Goal: Task Accomplishment & Management: Use online tool/utility

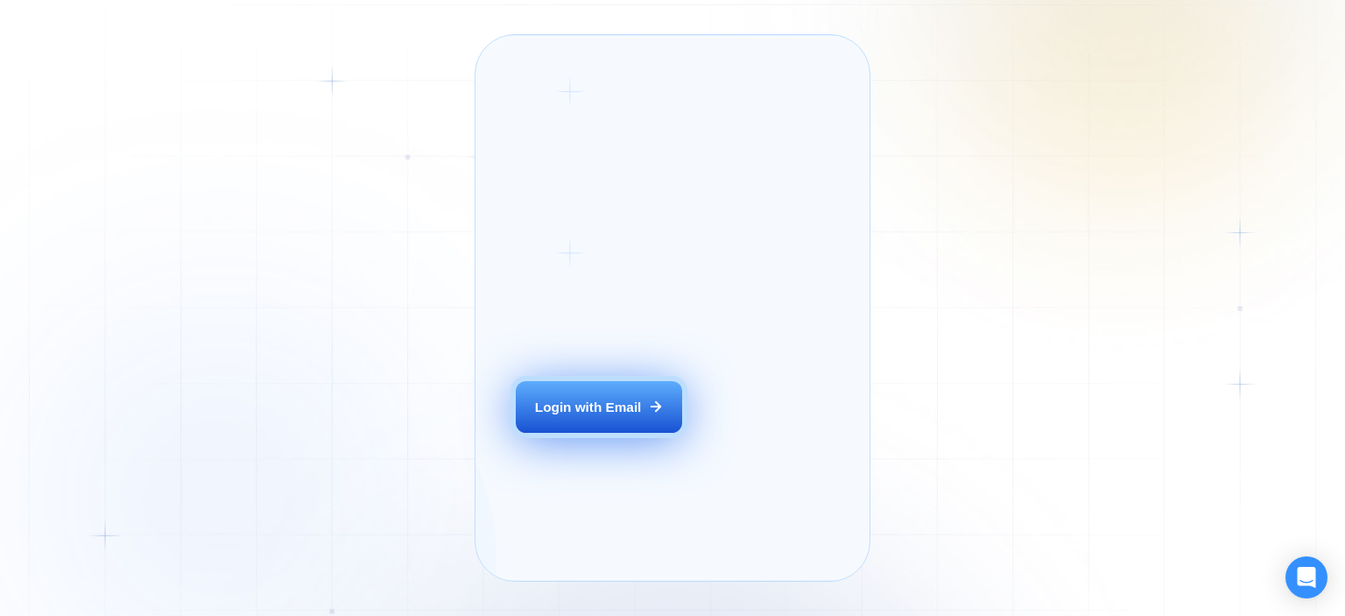
click at [630, 430] on button "Login with Email" at bounding box center [599, 407] width 166 height 53
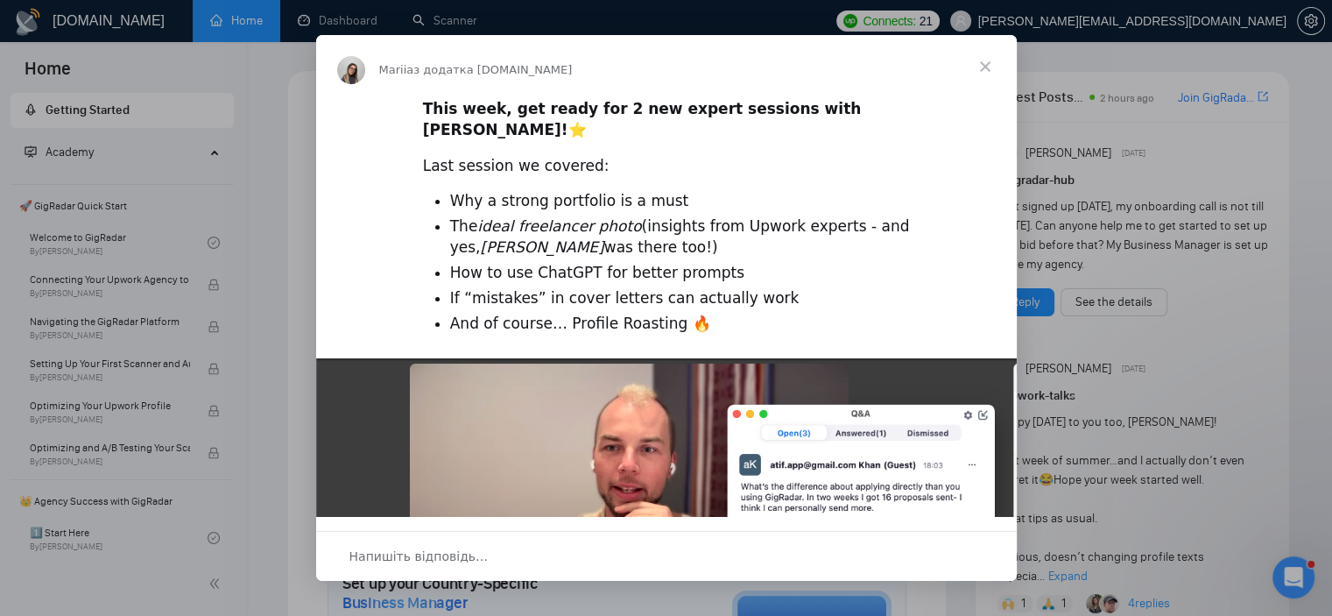
click at [981, 66] on span "Закрити" at bounding box center [985, 66] width 63 height 63
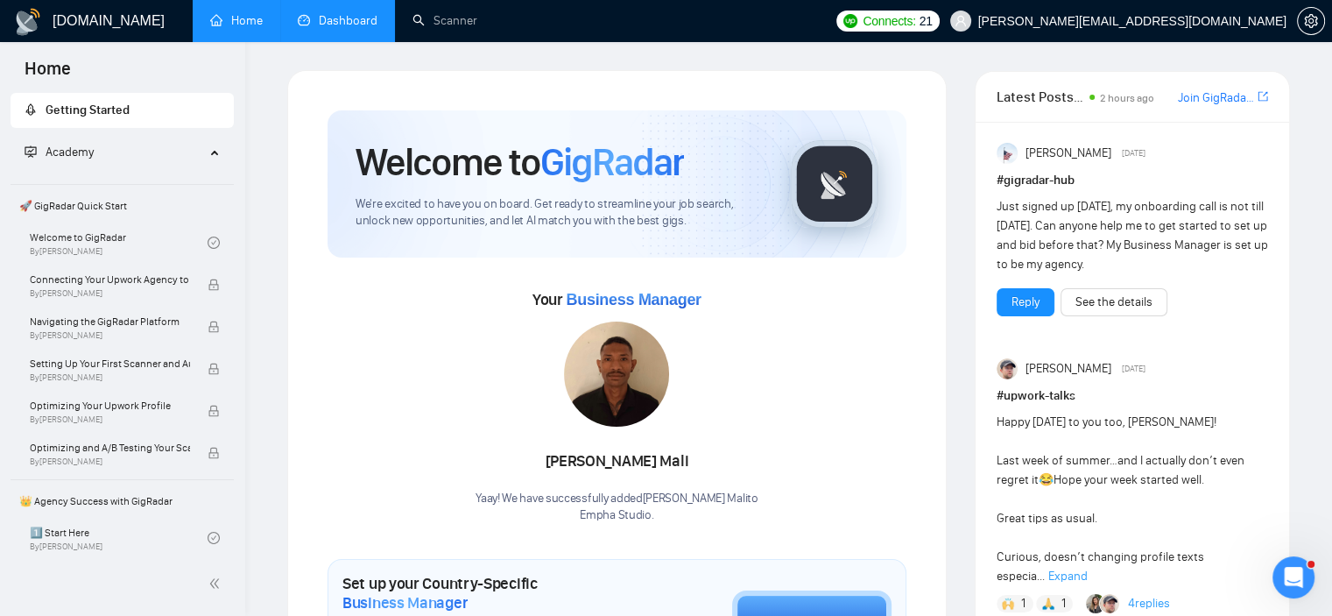
click at [343, 20] on link "Dashboard" at bounding box center [338, 20] width 80 height 15
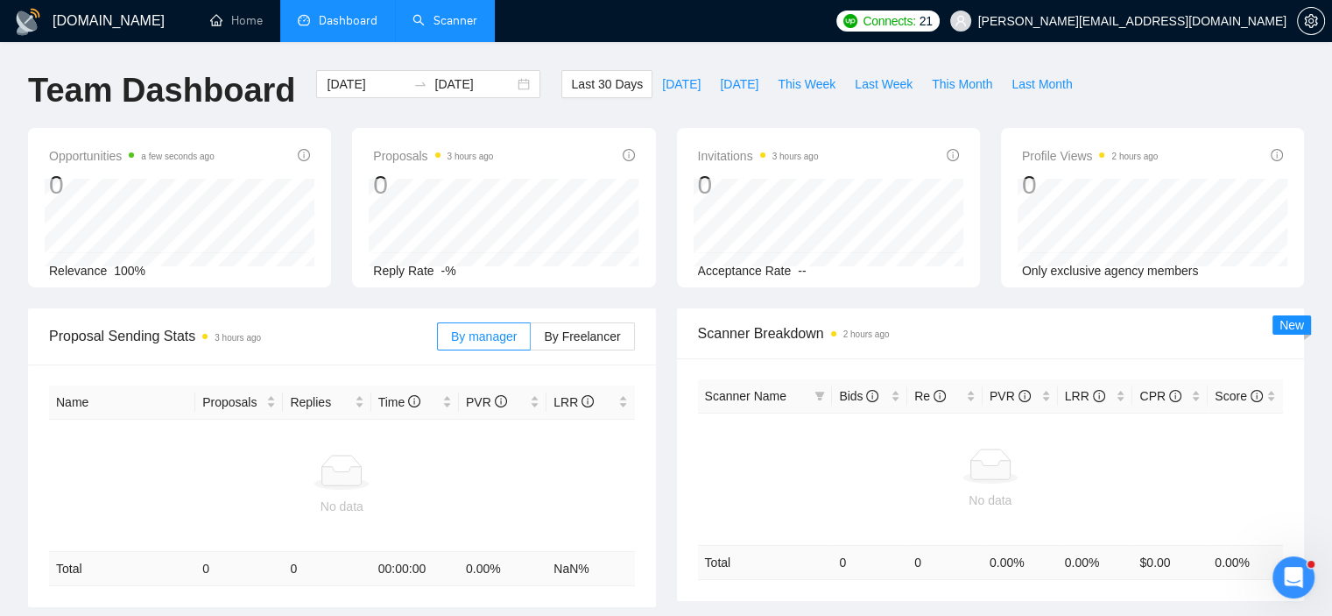
click at [475, 15] on link "Scanner" at bounding box center [444, 20] width 65 height 15
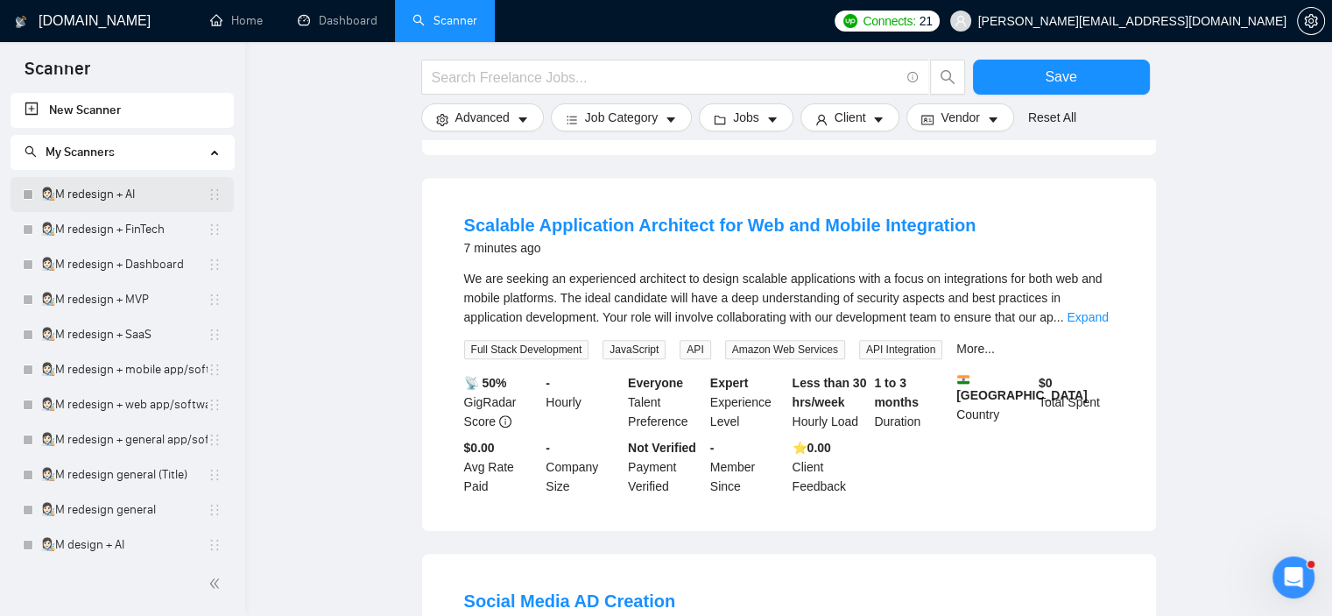
click at [86, 190] on link "👩🏻‍🎨M redesign + AI" at bounding box center [123, 194] width 167 height 35
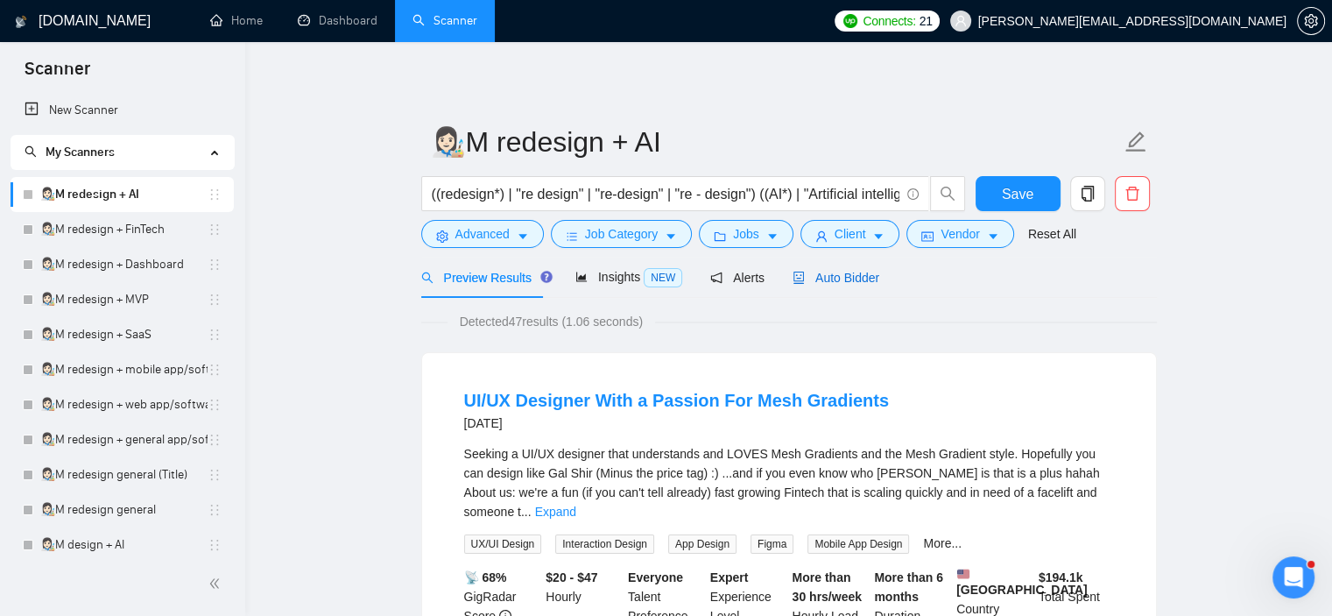
click at [832, 276] on span "Auto Bidder" at bounding box center [835, 278] width 87 height 14
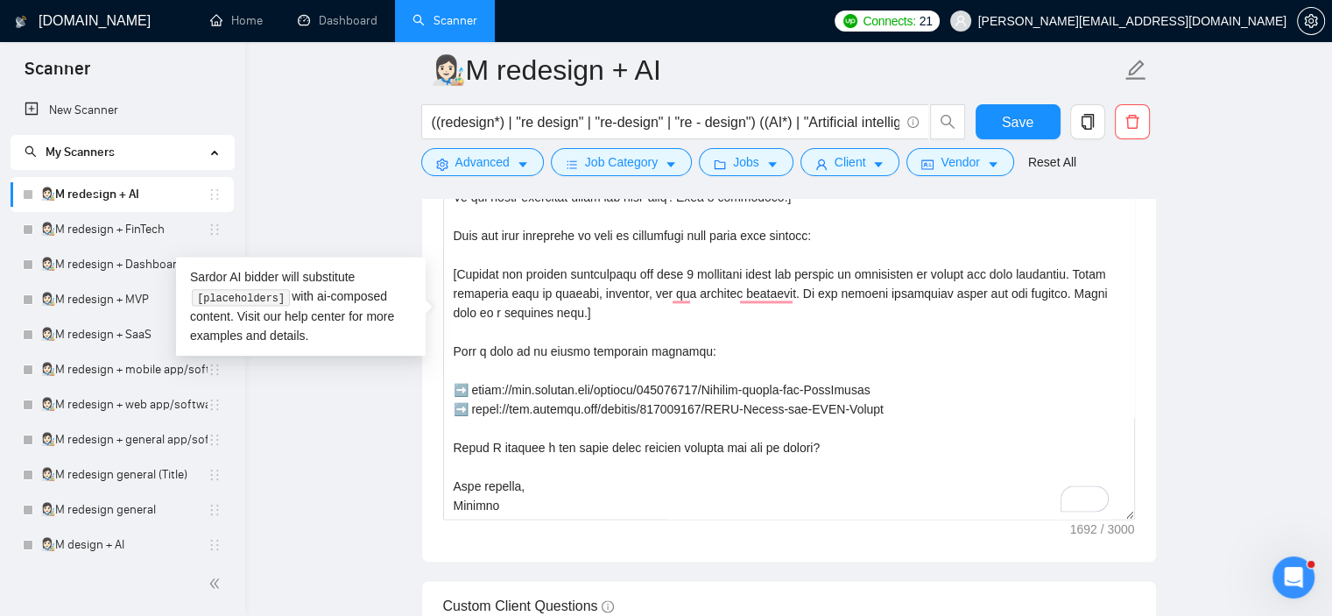
click at [362, 419] on main "👩🏻‍🎨M redesign + AI ((redesign*) | "re design" | "re-design" | "re - design") (…" at bounding box center [788, 262] width 1031 height 4777
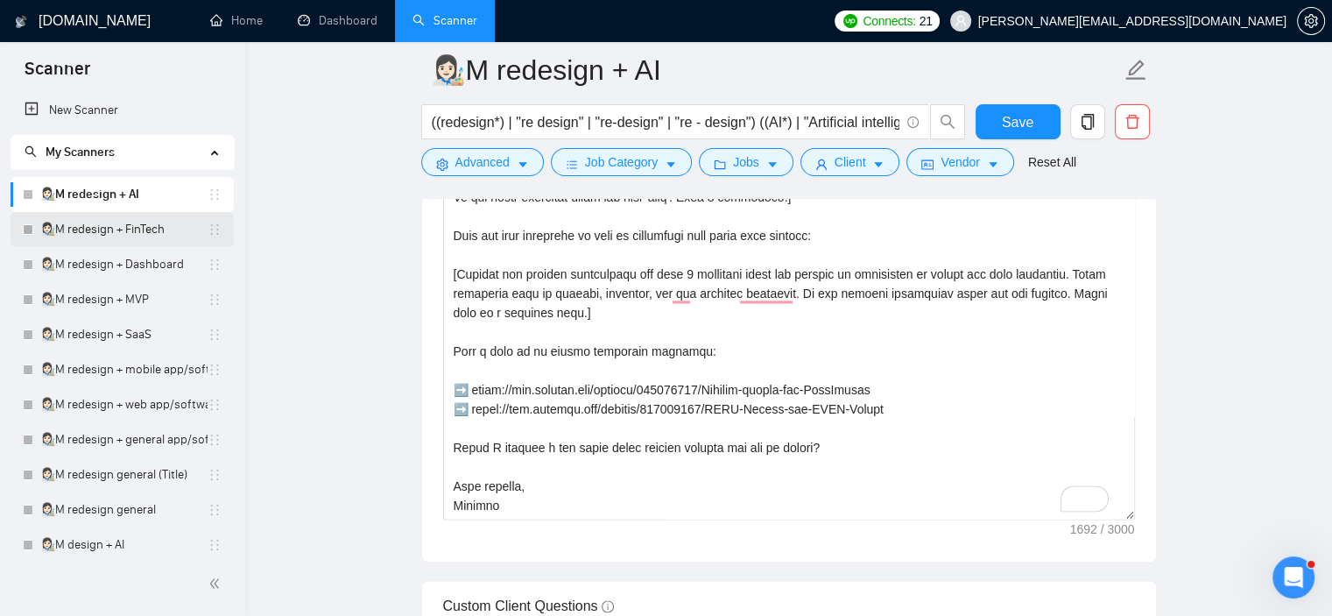
click at [139, 233] on link "👩🏻‍🎨M redesign + FinTech" at bounding box center [123, 229] width 167 height 35
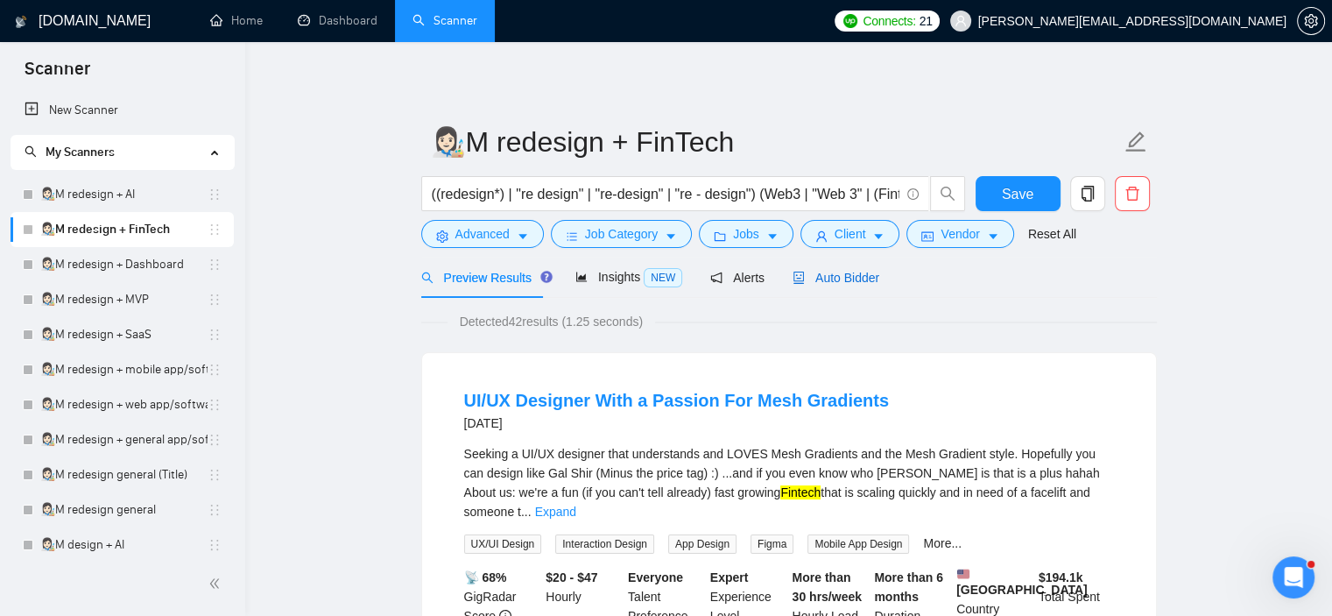
drag, startPoint x: 814, startPoint y: 276, endPoint x: 842, endPoint y: 281, distance: 28.5
click at [815, 276] on span "Auto Bidder" at bounding box center [835, 278] width 87 height 14
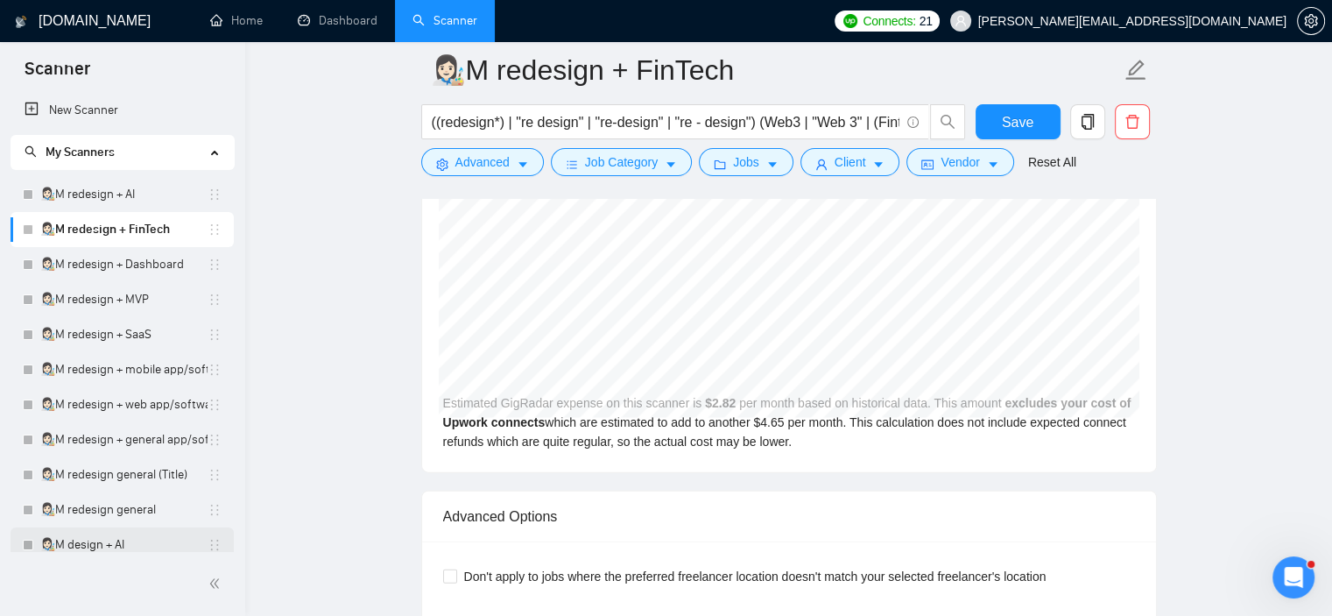
click at [128, 539] on link "👩🏻‍🎨M design + AI" at bounding box center [123, 544] width 167 height 35
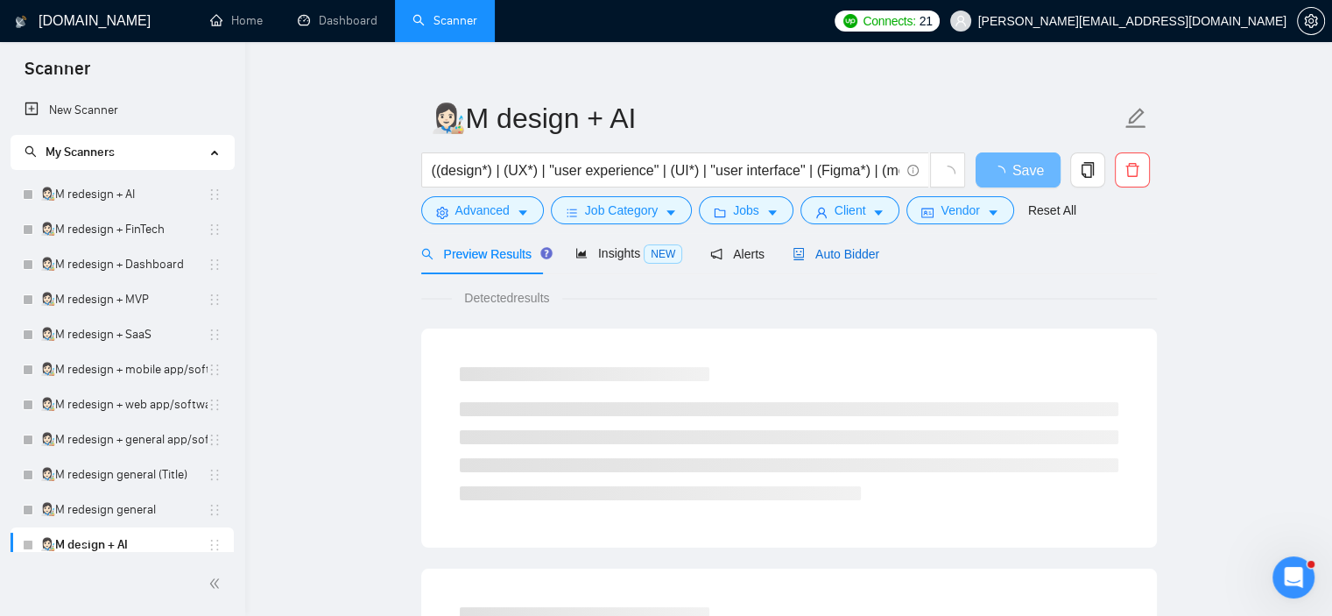
click at [855, 254] on span "Auto Bidder" at bounding box center [835, 254] width 87 height 14
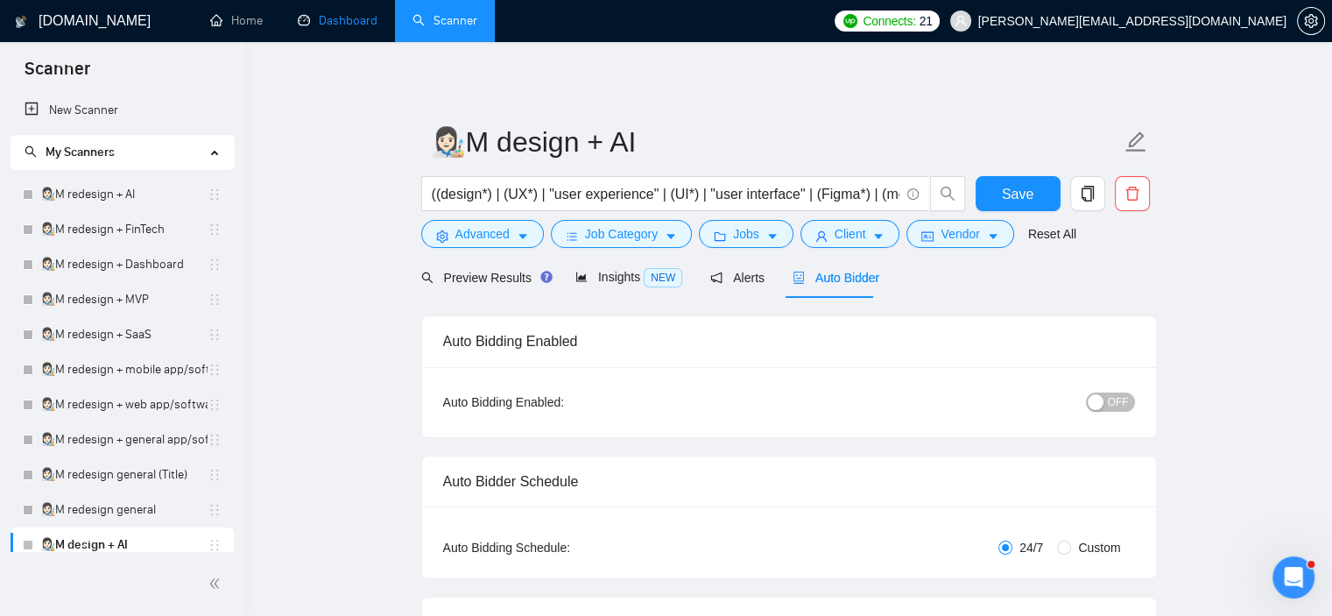
click at [362, 24] on link "Dashboard" at bounding box center [338, 20] width 80 height 15
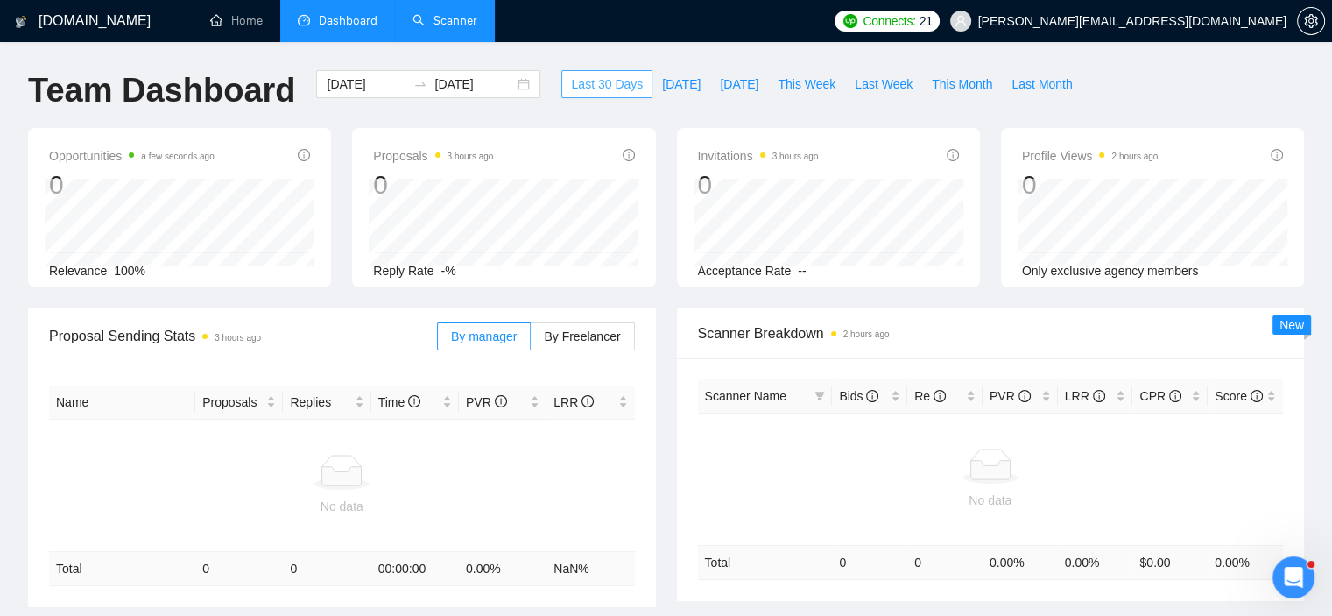
click at [616, 85] on span "Last 30 Days" at bounding box center [607, 83] width 72 height 19
click at [320, 73] on div "[DATE] [DATE]" at bounding box center [428, 84] width 224 height 28
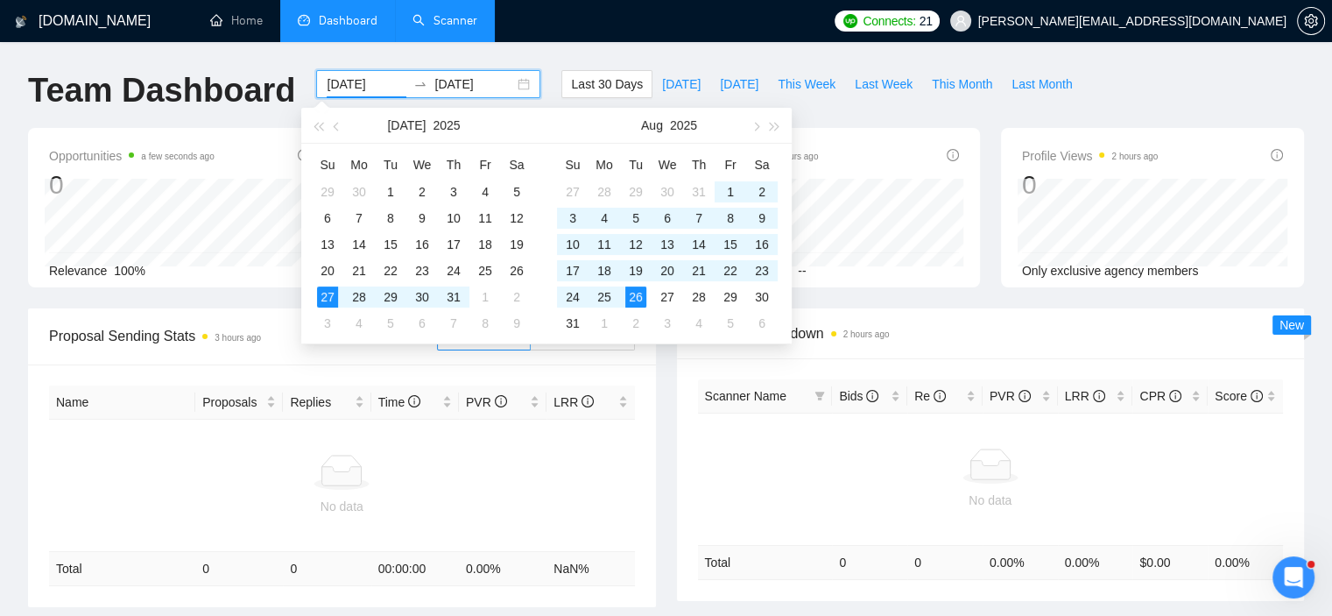
click at [479, 81] on input "[DATE]" at bounding box center [474, 83] width 80 height 19
click at [341, 128] on button "button" at bounding box center [336, 125] width 19 height 35
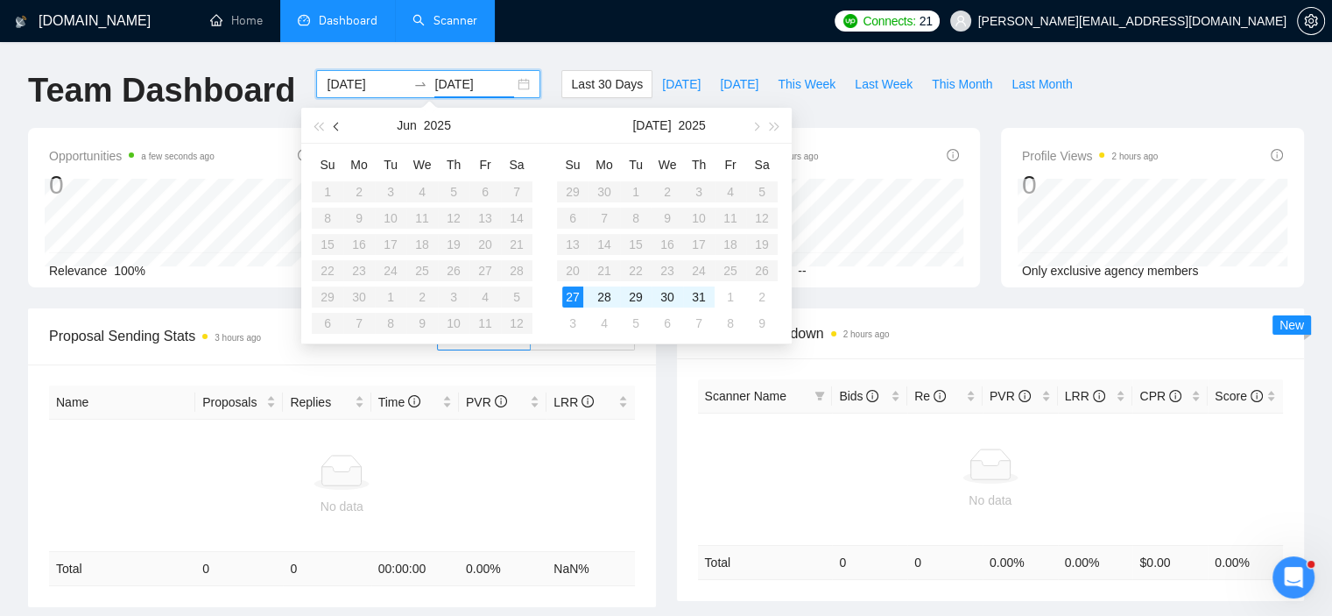
click at [341, 128] on button "button" at bounding box center [336, 125] width 19 height 35
click at [750, 121] on button "button" at bounding box center [754, 125] width 19 height 35
click at [568, 291] on div "27" at bounding box center [572, 296] width 21 height 21
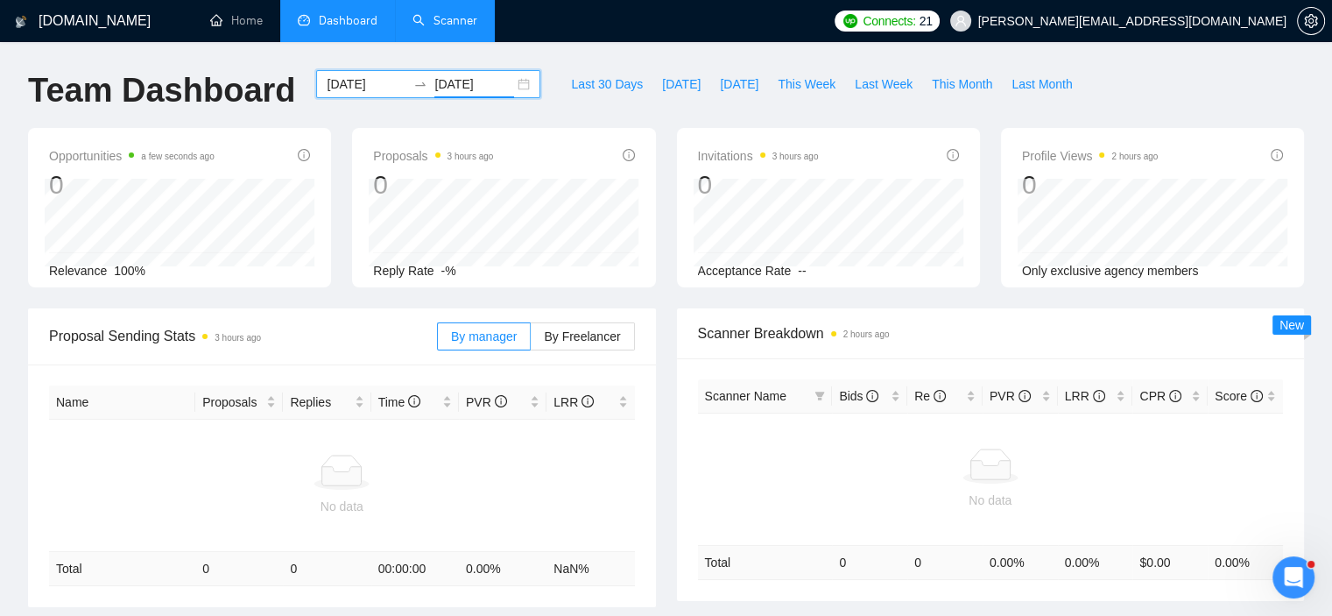
click at [489, 83] on input "[DATE]" at bounding box center [474, 83] width 80 height 19
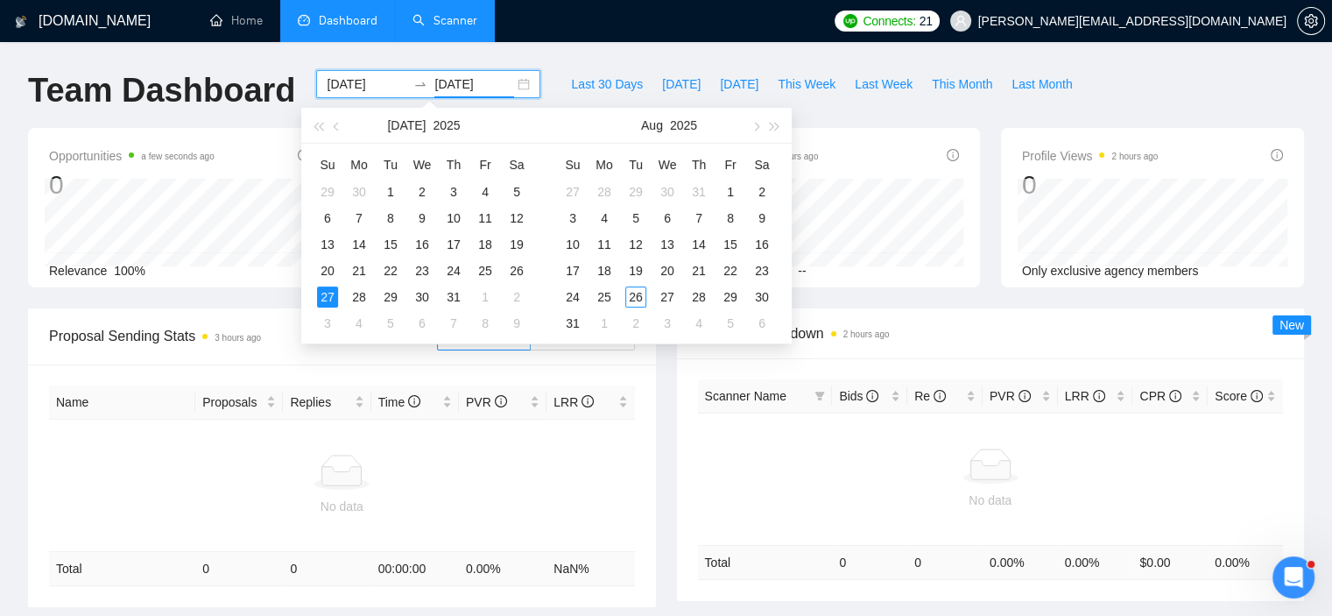
click at [511, 81] on div "[DATE] [DATE]" at bounding box center [428, 84] width 224 height 28
type input "[DATE]"
click at [567, 323] on div "31" at bounding box center [572, 323] width 21 height 21
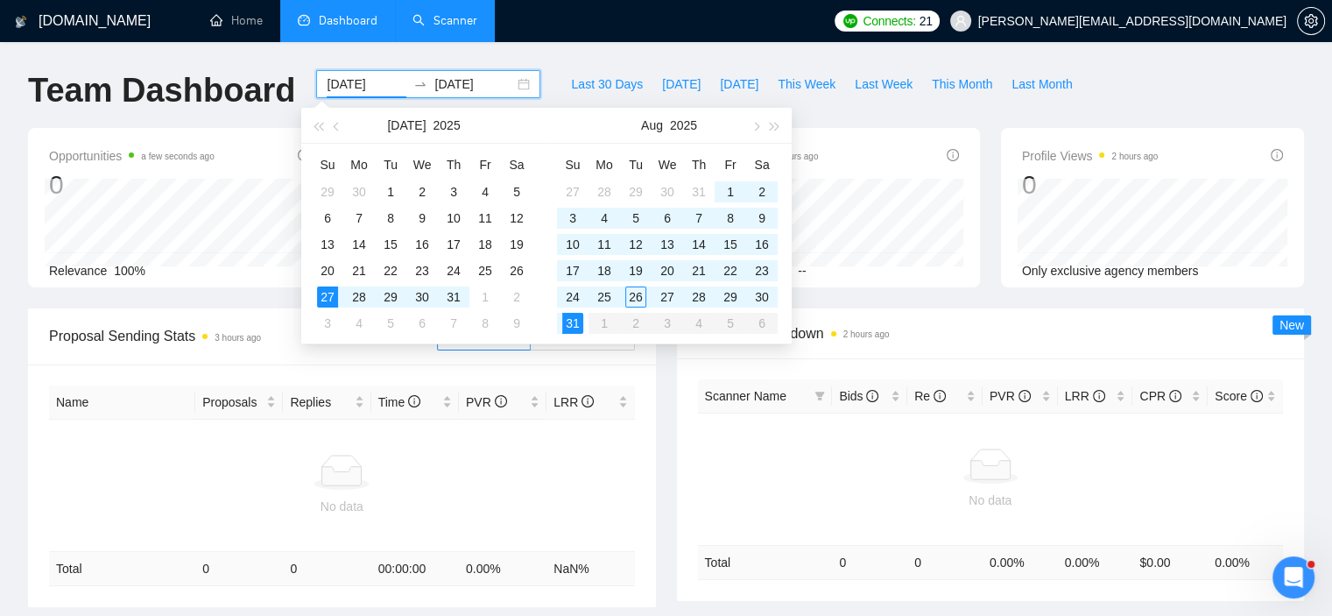
click at [1037, 295] on div "Opportunities a few seconds ago 0 Relevance 100% Proposals 3 hours ago 0 Reply …" at bounding box center [666, 218] width 1297 height 180
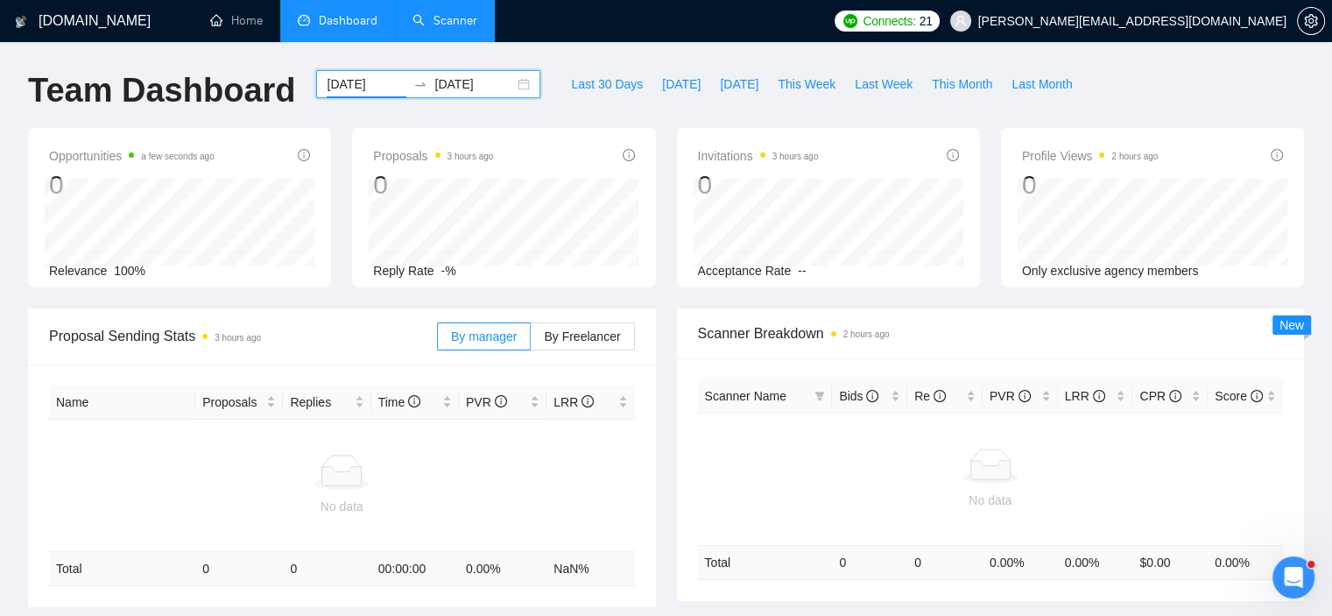
click at [328, 82] on input "[DATE]" at bounding box center [367, 83] width 80 height 19
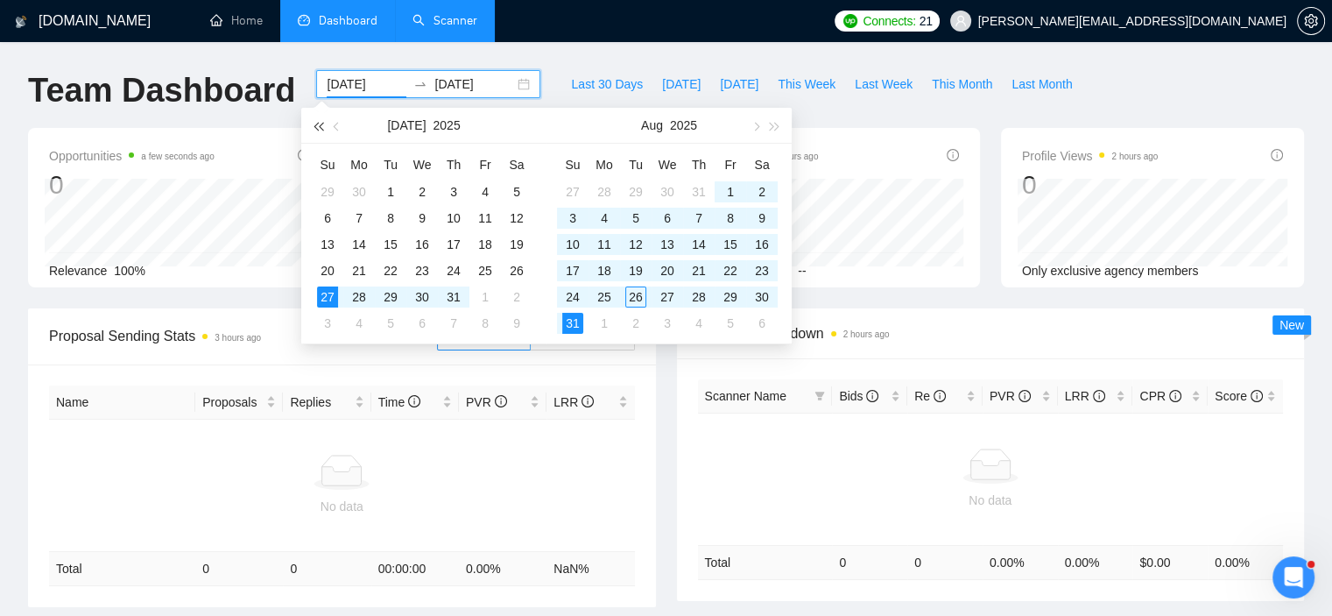
click at [320, 125] on span "button" at bounding box center [317, 126] width 9 height 9
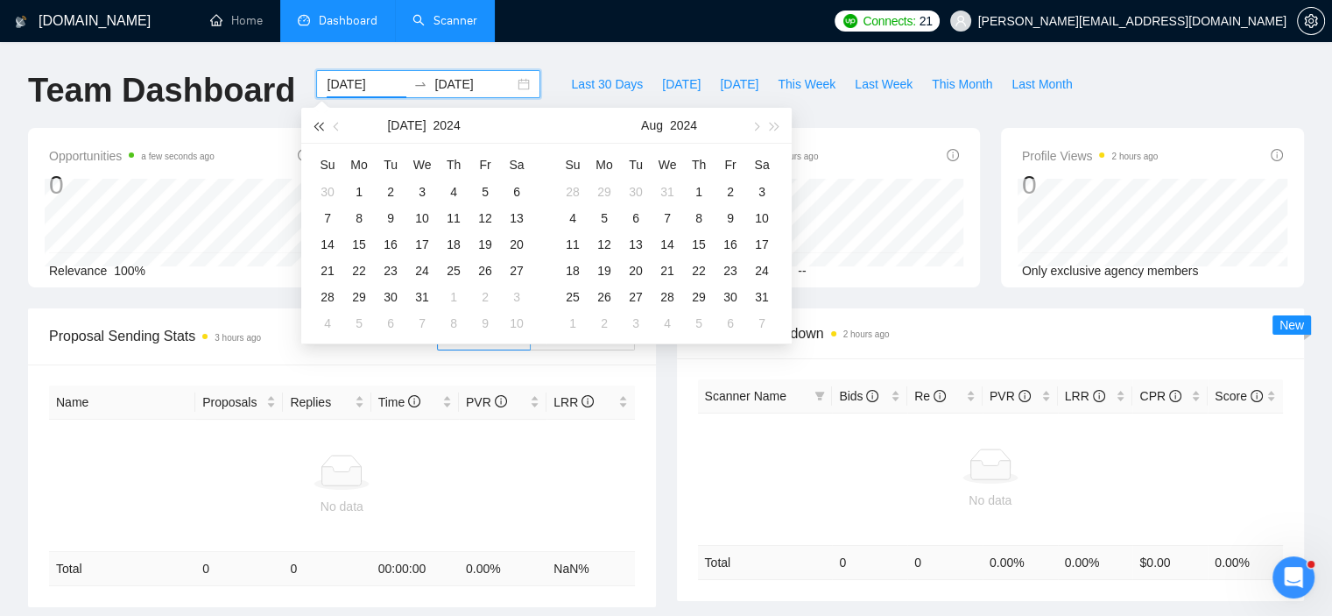
click at [320, 125] on span "button" at bounding box center [317, 126] width 9 height 9
click at [772, 123] on span "button" at bounding box center [775, 126] width 9 height 9
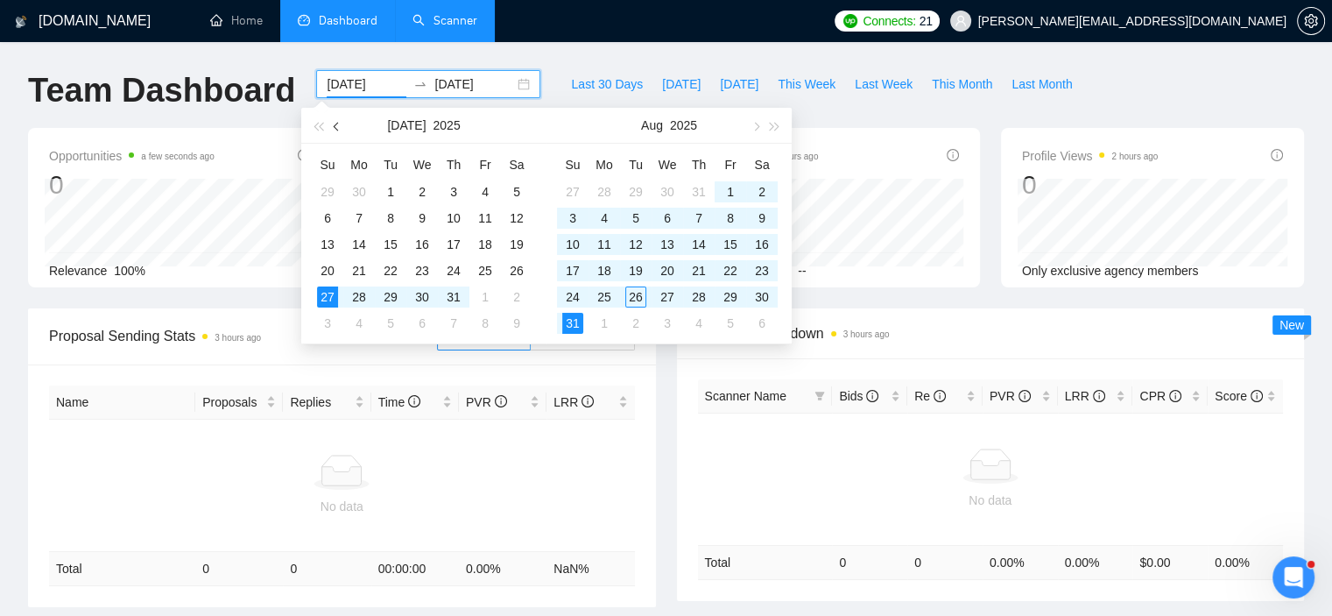
click at [336, 125] on span "button" at bounding box center [338, 126] width 9 height 9
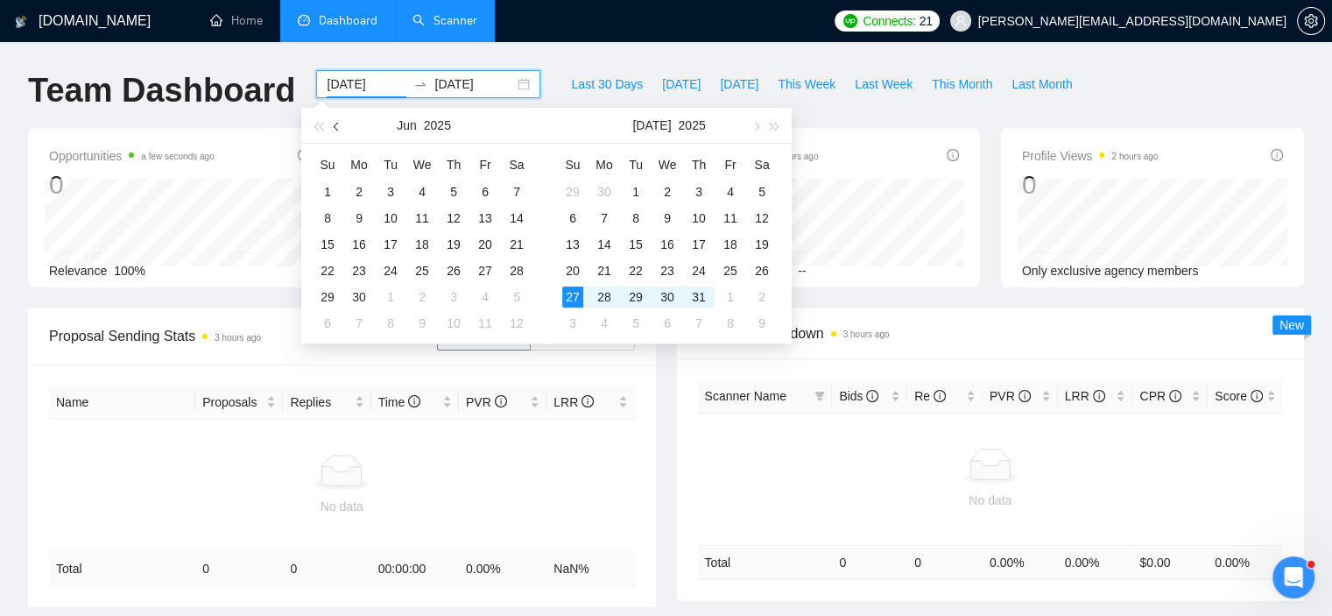
click at [336, 125] on span "button" at bounding box center [338, 126] width 9 height 9
type input "[DATE]"
click at [396, 197] on div "1" at bounding box center [390, 191] width 21 height 21
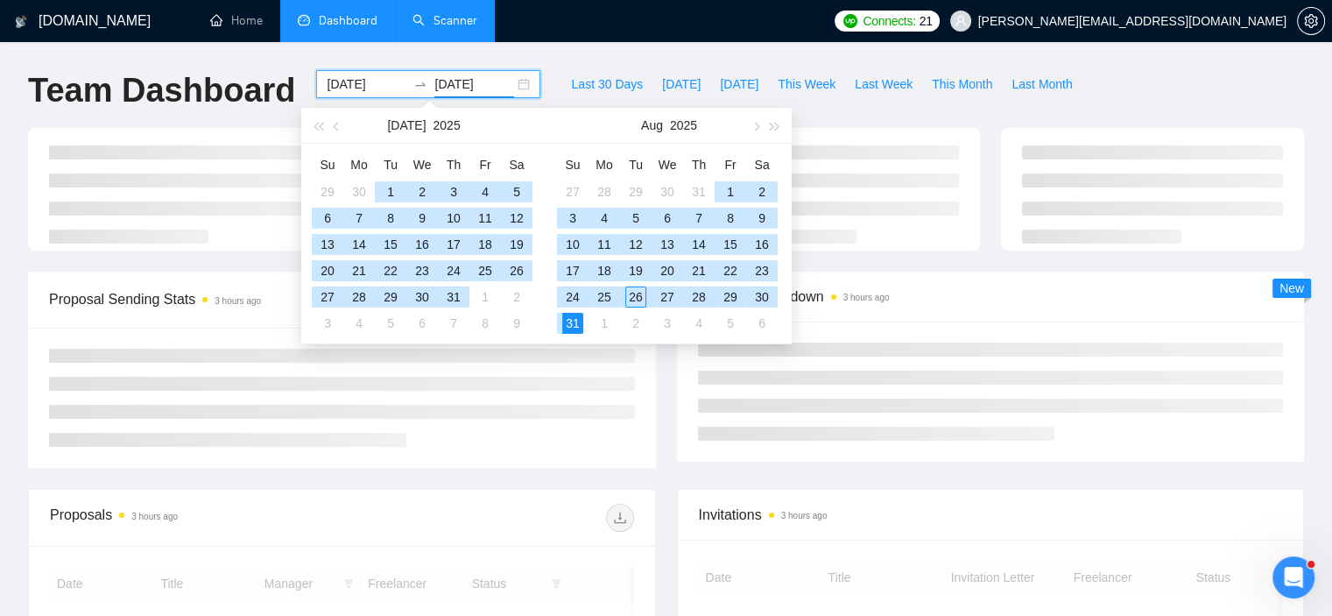
type input "[DATE]"
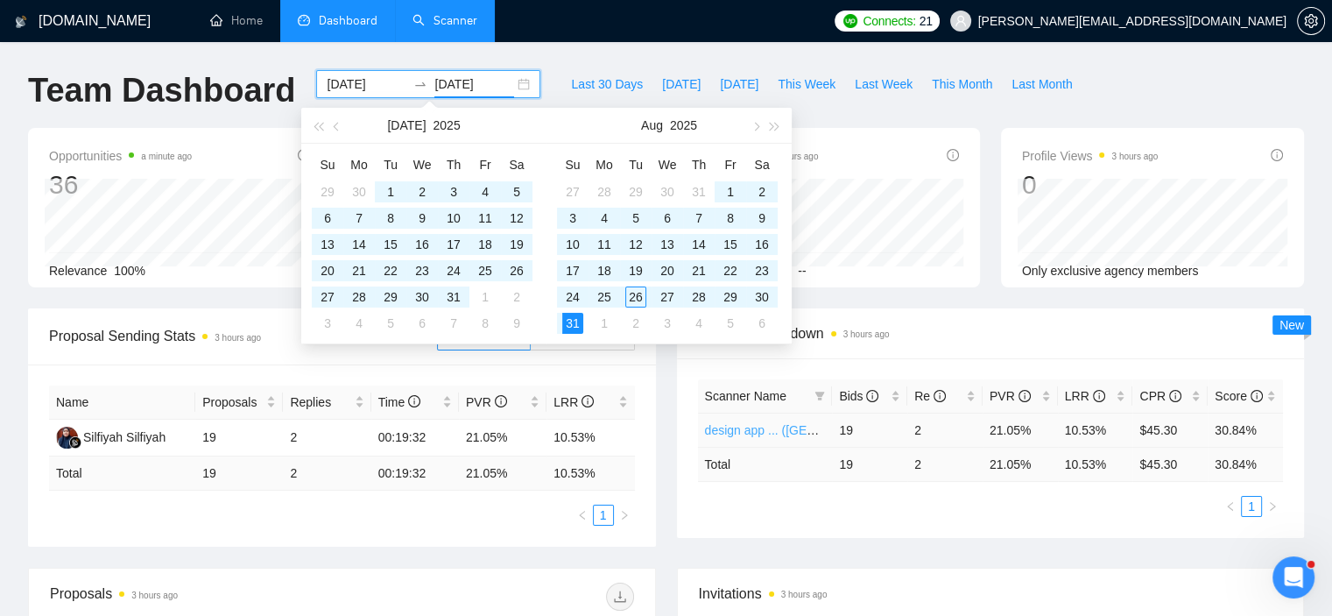
click at [795, 426] on link "design app ... ([GEOGRAPHIC_DATA])" at bounding box center [811, 430] width 213 height 14
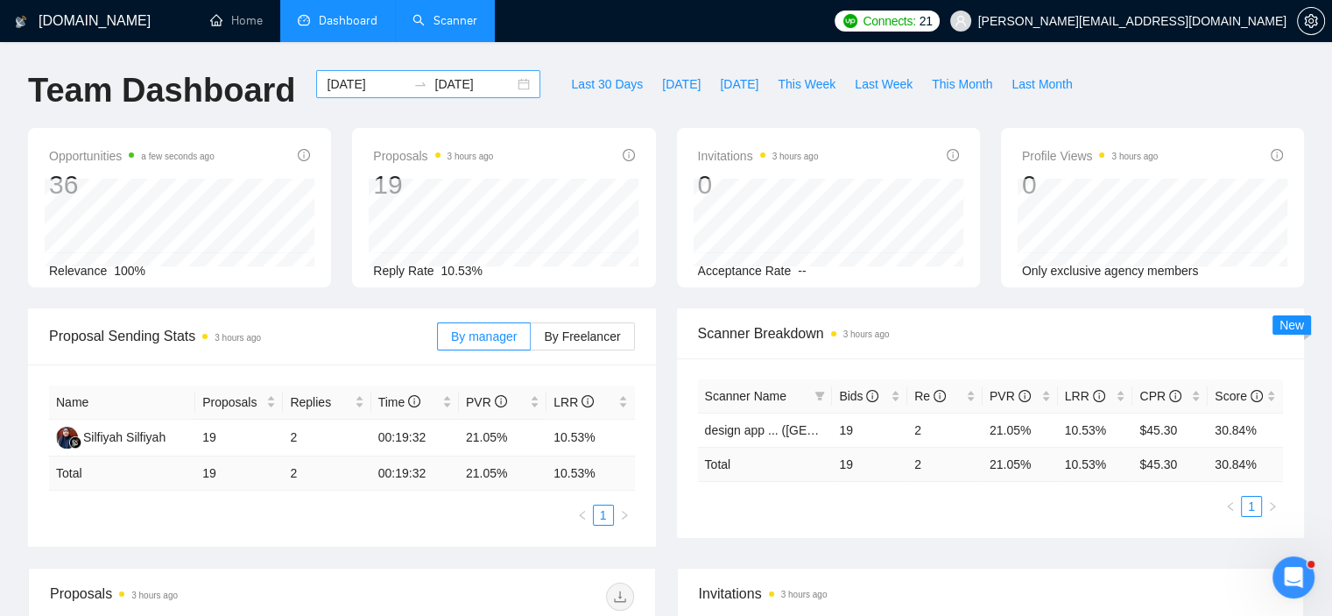
click at [329, 87] on input "[DATE]" at bounding box center [367, 83] width 80 height 19
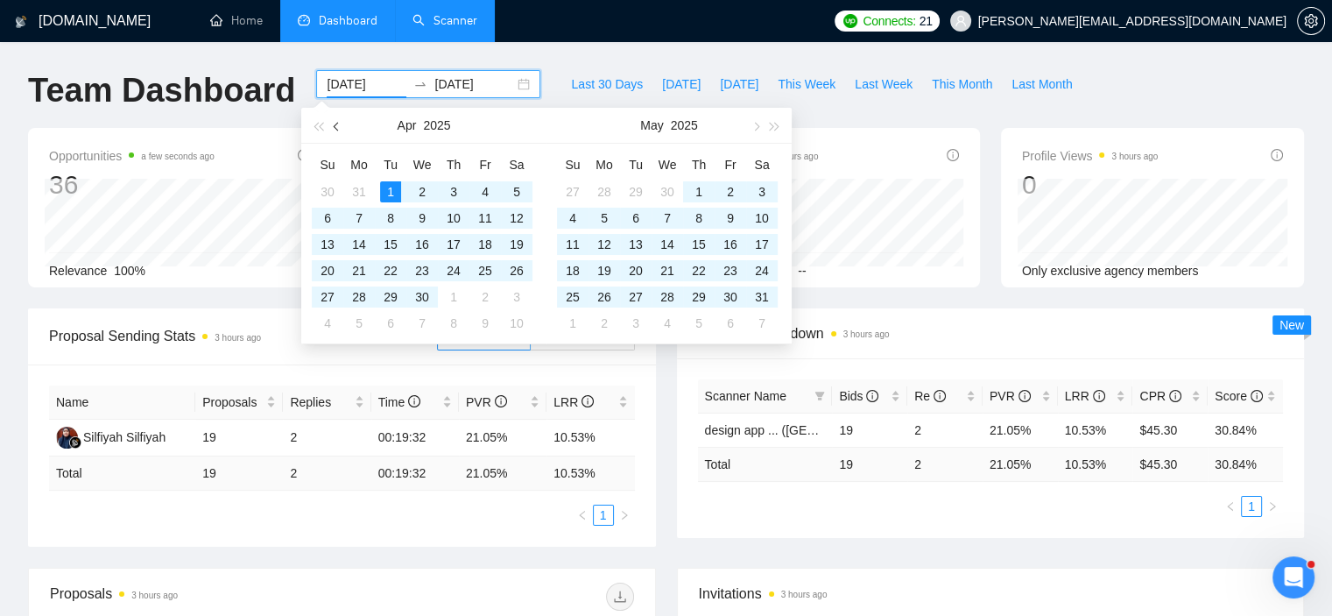
click at [337, 123] on span "button" at bounding box center [338, 126] width 9 height 9
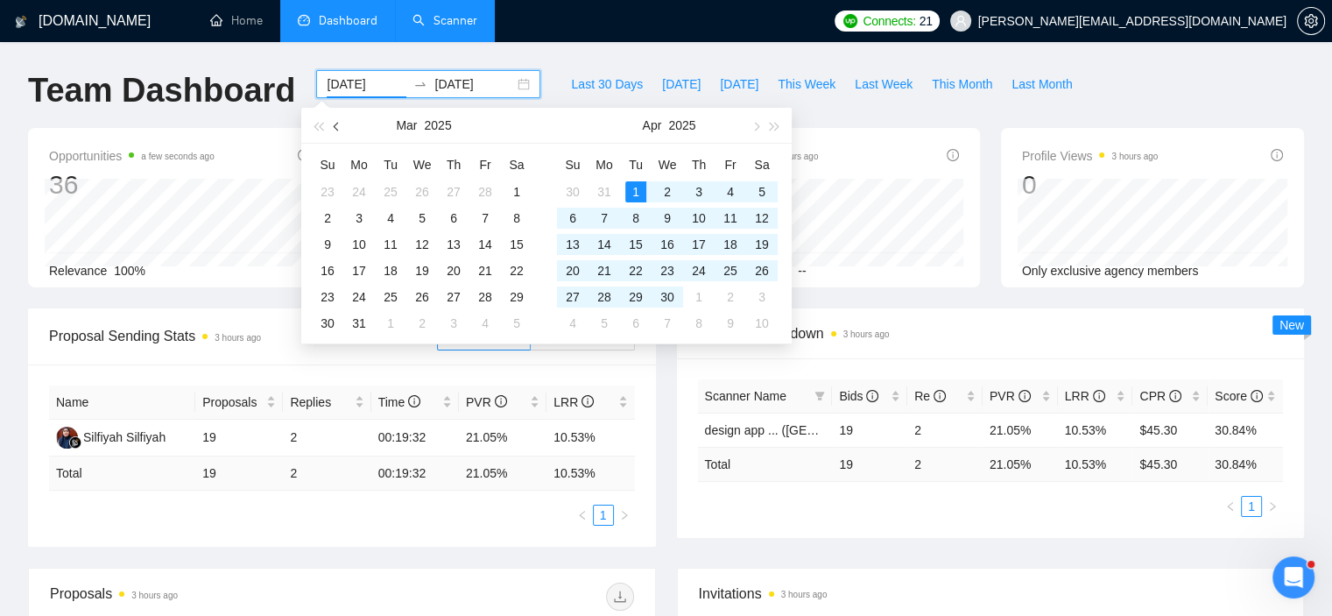
click at [337, 123] on span "button" at bounding box center [338, 126] width 9 height 9
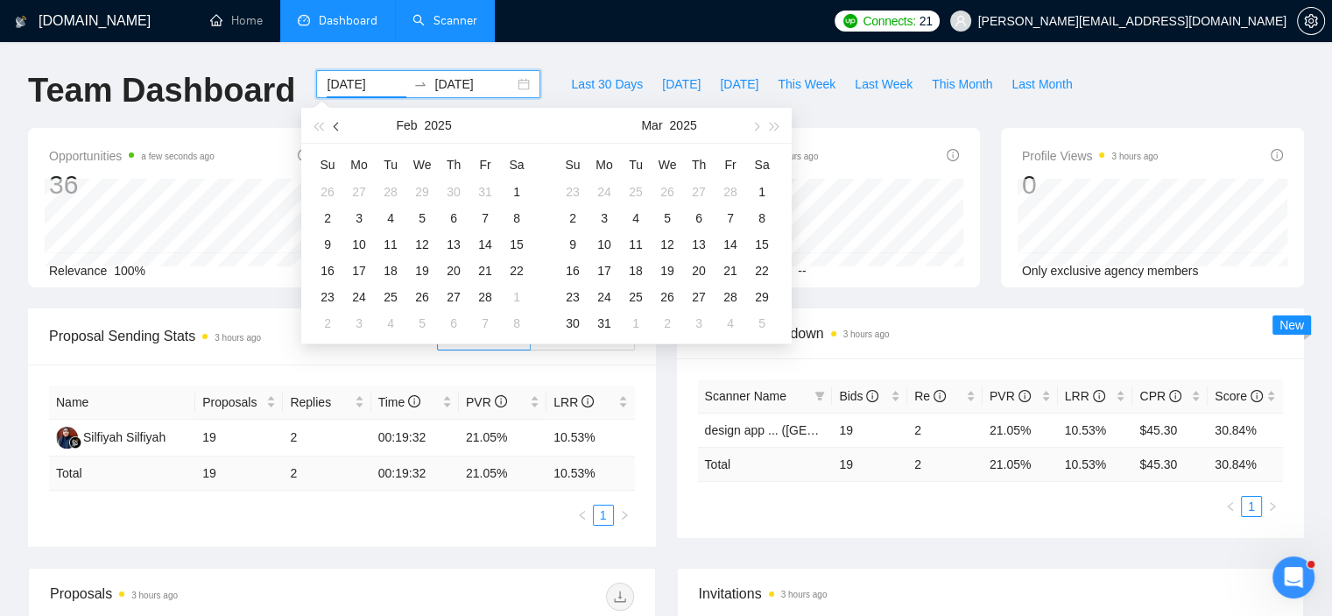
click at [337, 123] on span "button" at bounding box center [338, 126] width 9 height 9
type input "[DATE]"
click at [420, 187] on div "1" at bounding box center [422, 191] width 21 height 21
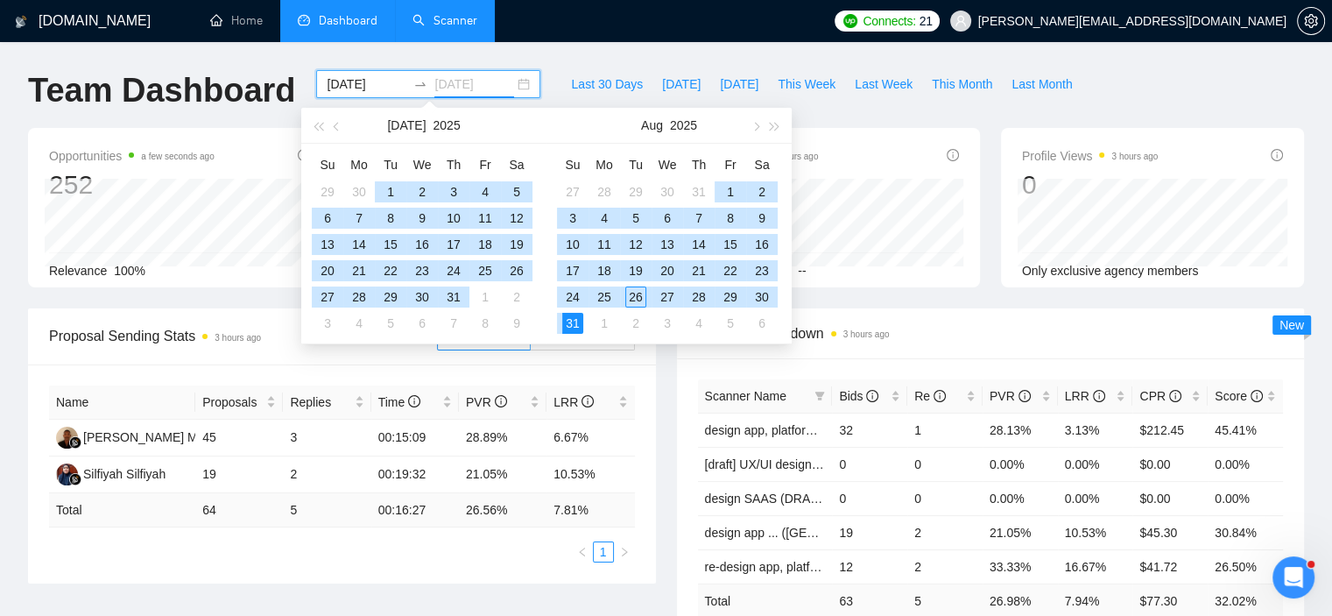
type input "[DATE]"
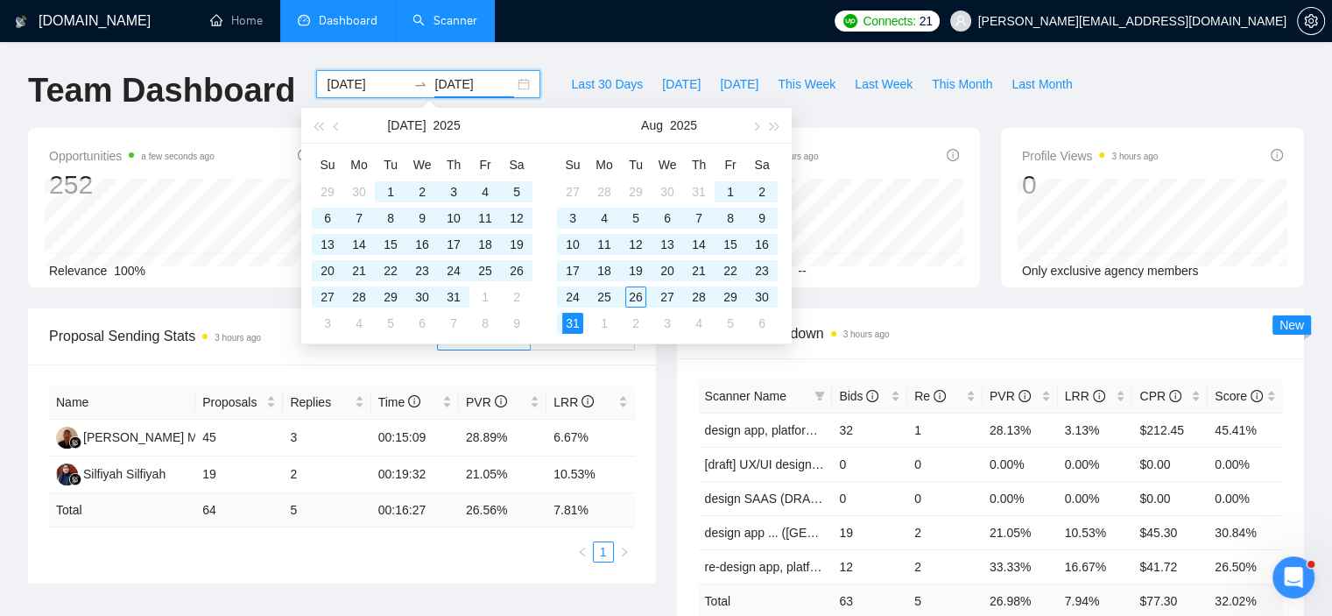
click at [969, 302] on div "Opportunities a few seconds ago 252 Relevance 100% Proposals 3 hours ago 64 Rep…" at bounding box center [666, 218] width 1297 height 180
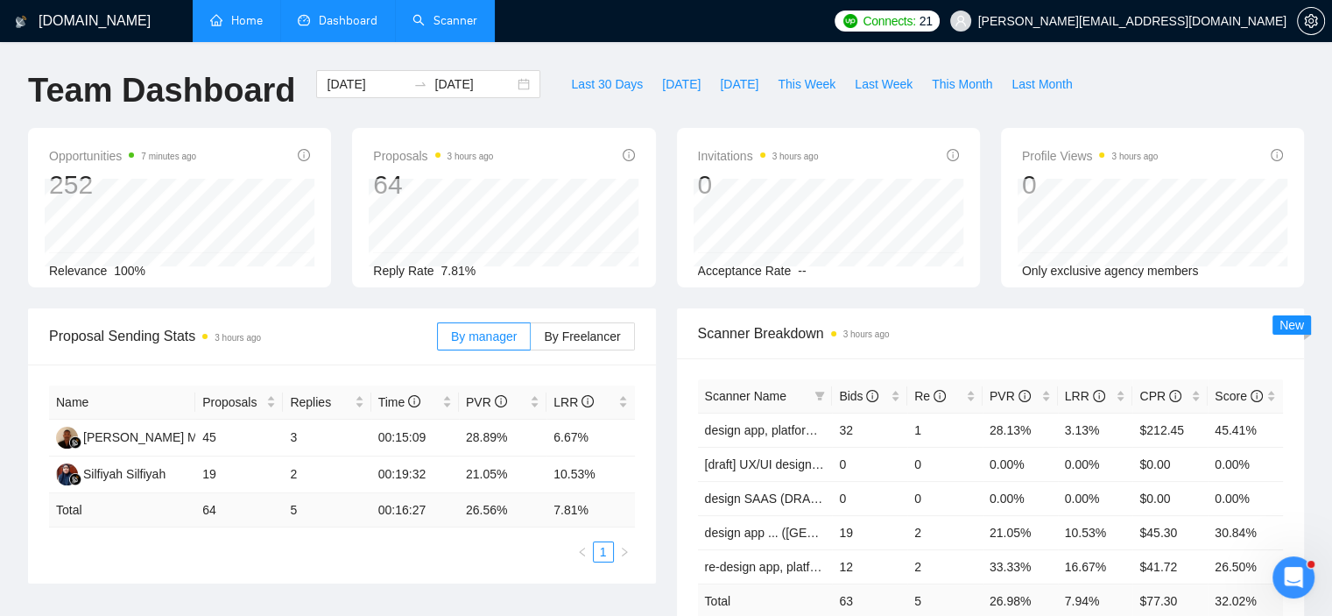
click at [237, 19] on link "Home" at bounding box center [236, 20] width 53 height 15
